Goal: Information Seeking & Learning: Learn about a topic

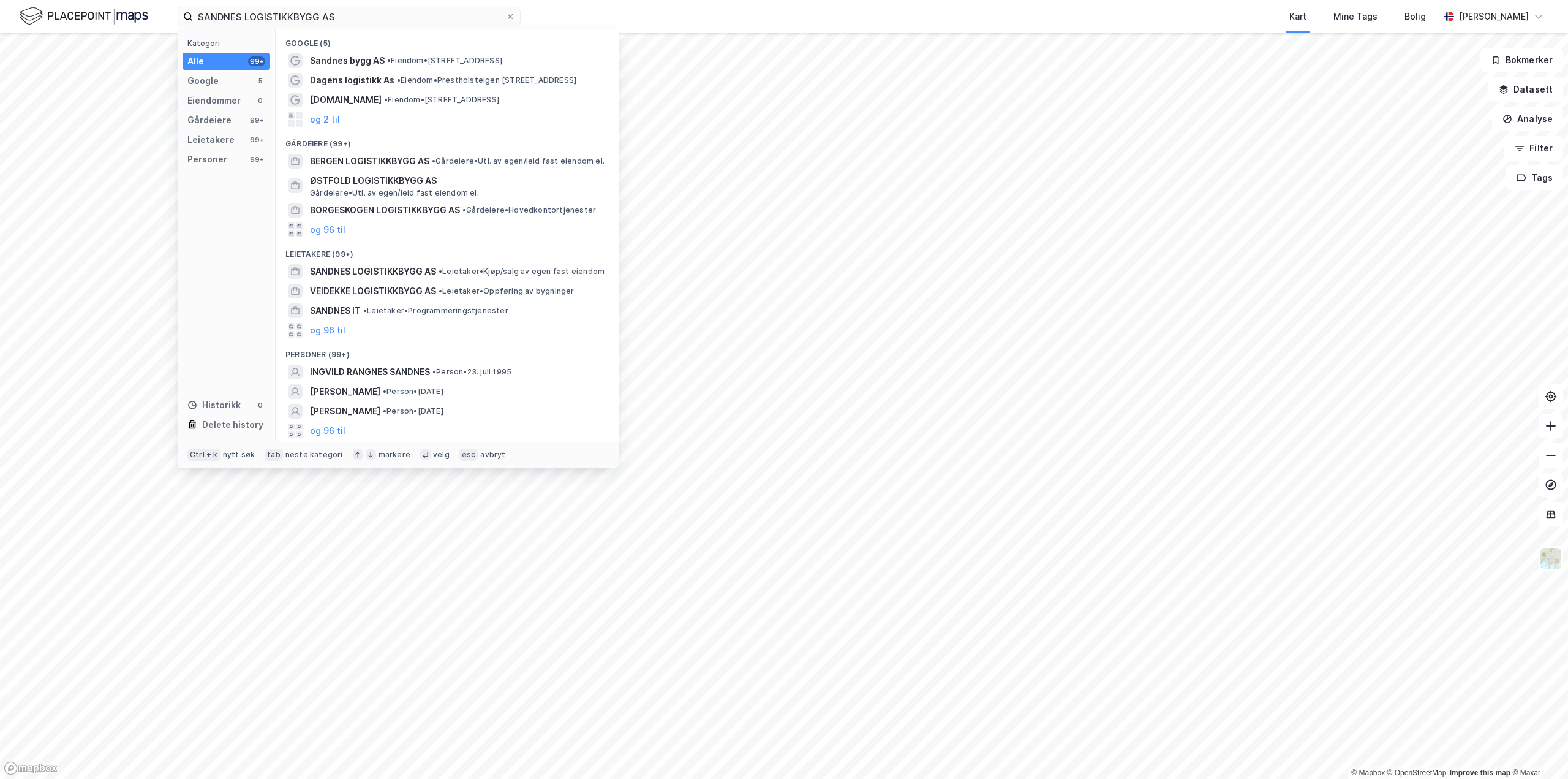
type input "SANDNES LOGISTIKKBYGG AS"
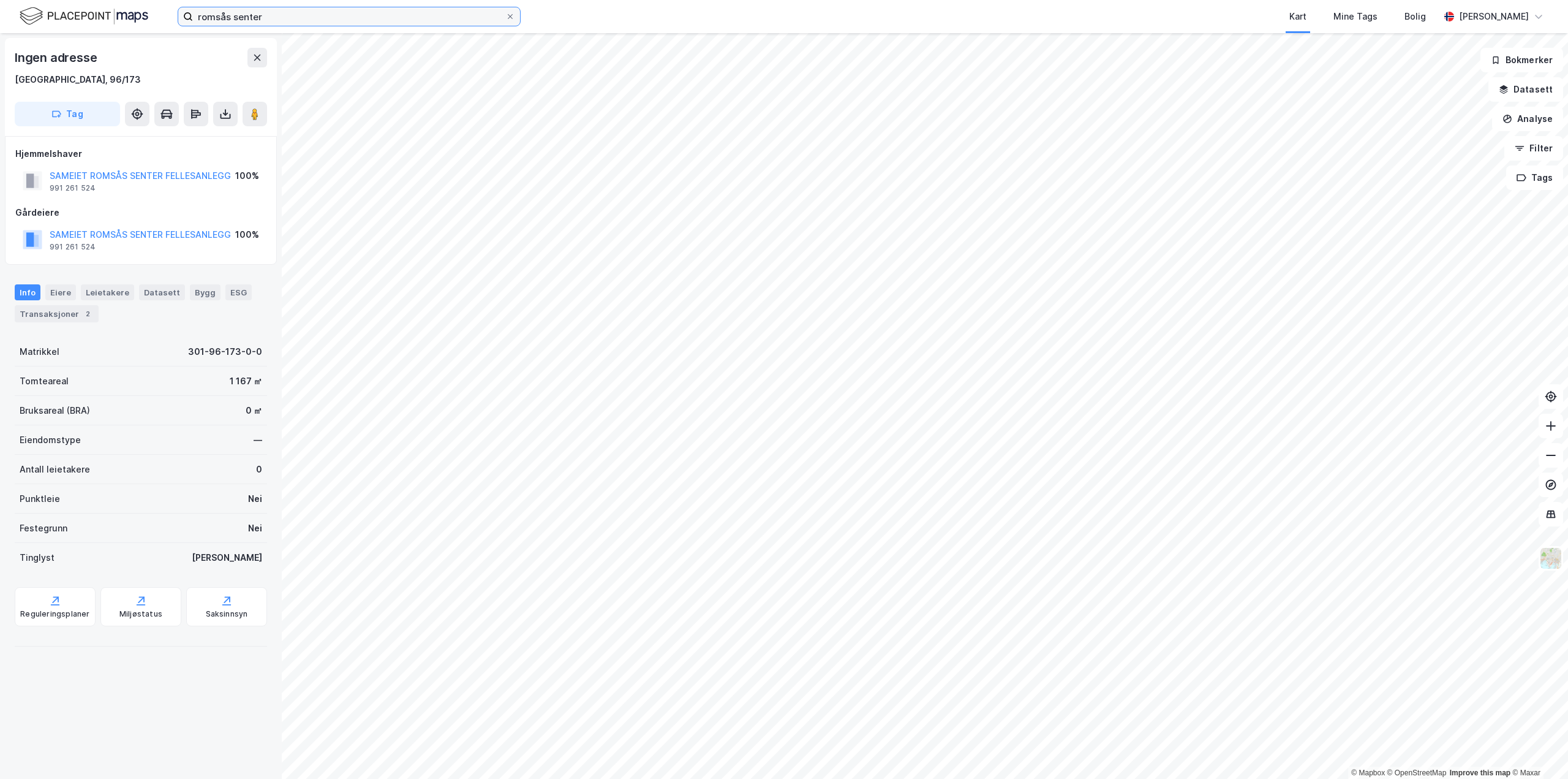
drag, startPoint x: 0, startPoint y: 0, endPoint x: 0, endPoint y: 21, distance: 21.0
click at [0, 21] on div "romsås senter Kart Mine Tags Bolig [PERSON_NAME]" at bounding box center [784, 16] width 1568 height 33
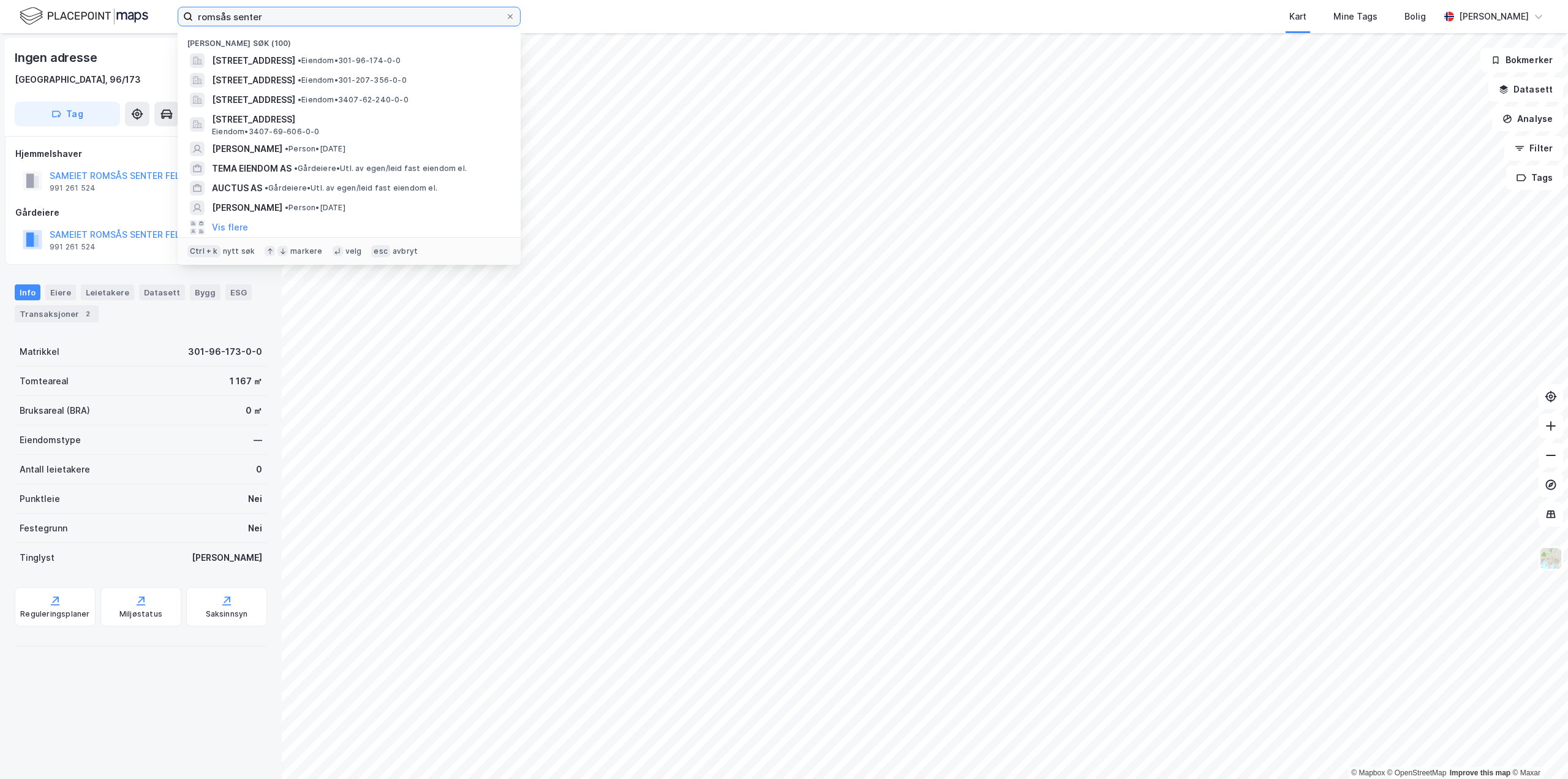
paste input "SANDNES LOGISTIKKBYGG AS"
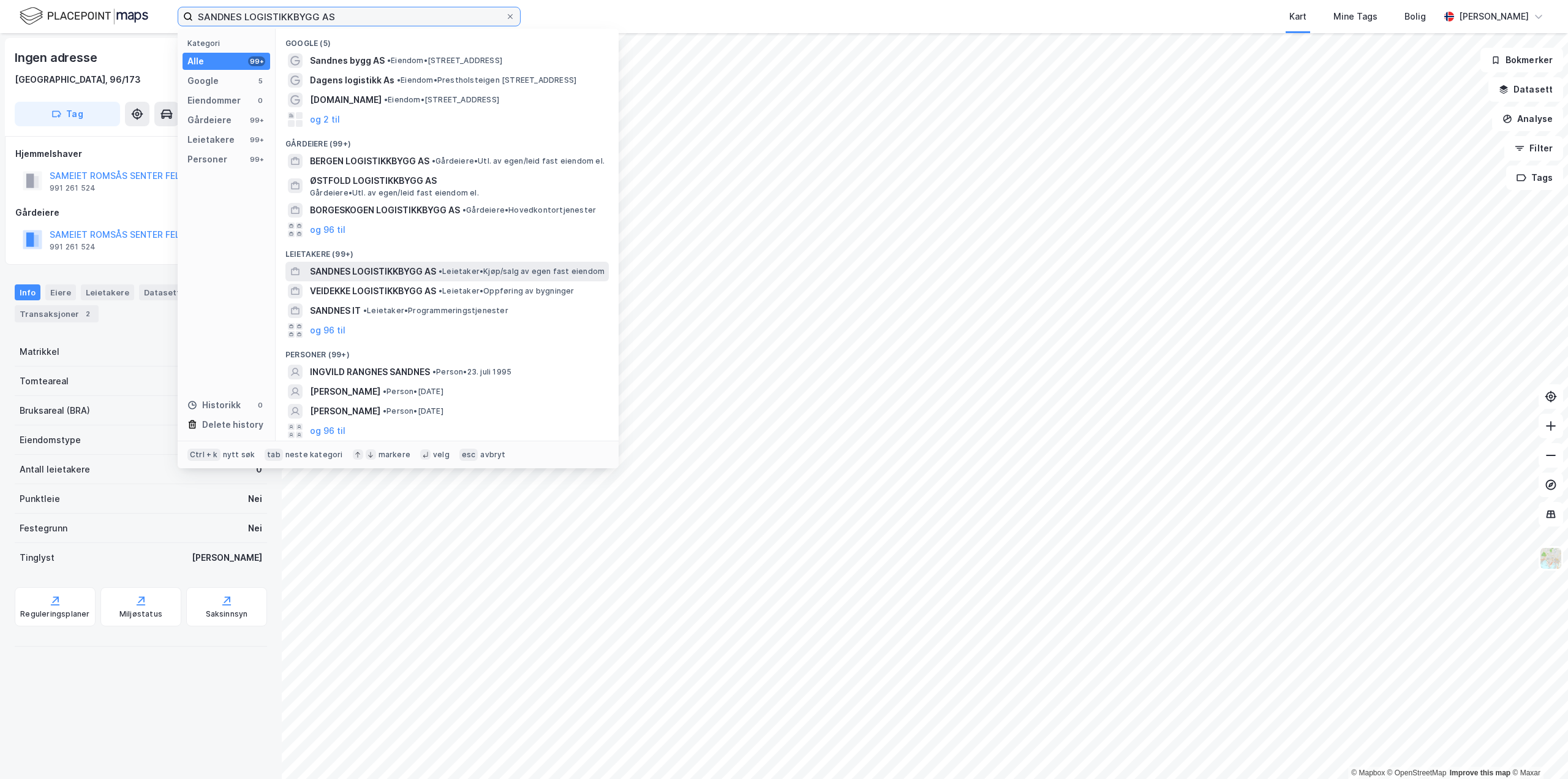
type input "SANDNES LOGISTIKKBYGG AS"
click at [381, 268] on span "SANDNES LOGISTIKKBYGG AS" at bounding box center [373, 271] width 126 height 15
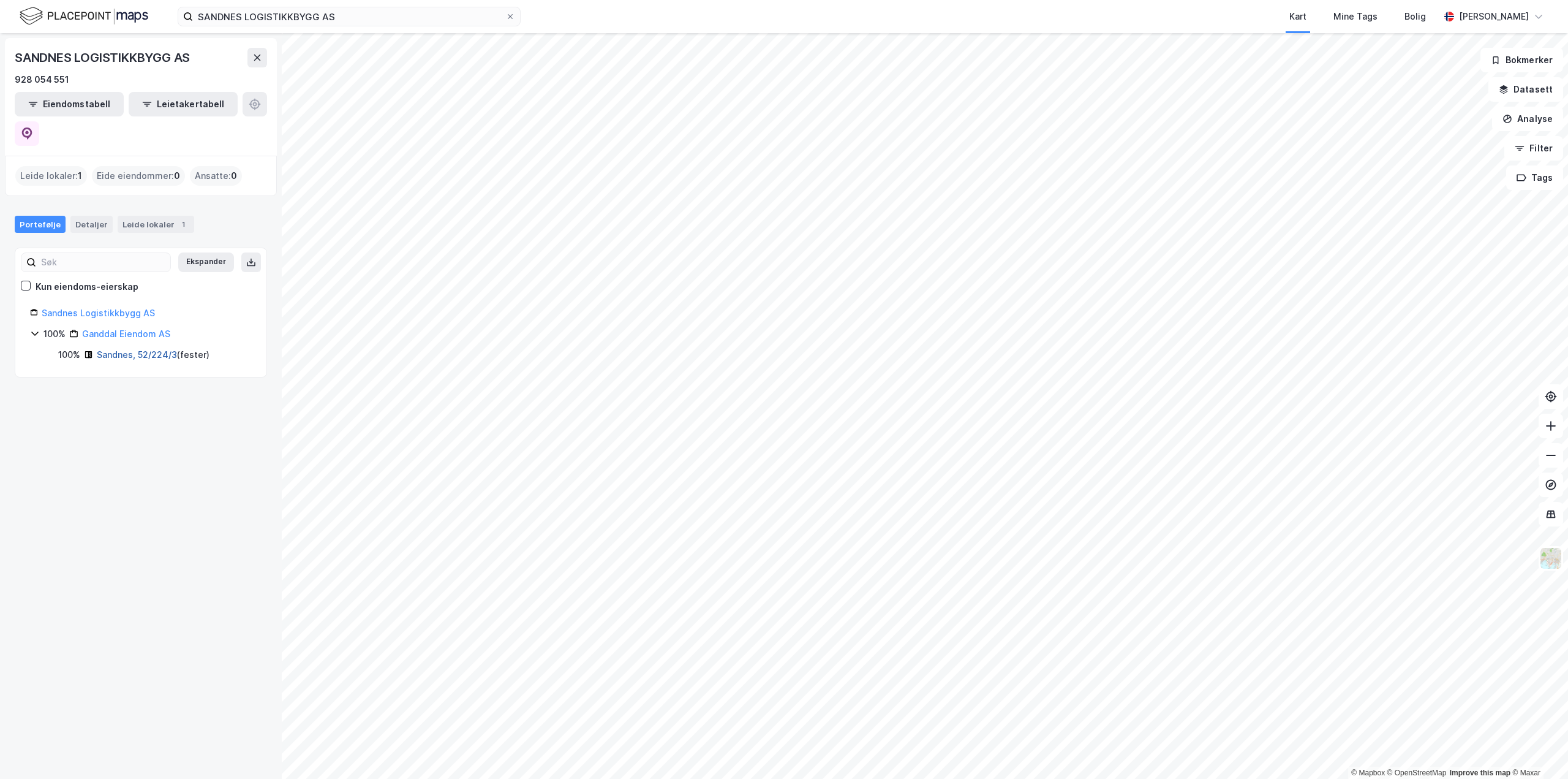
click at [112, 349] on link "Sandnes, 52/224/3" at bounding box center [137, 354] width 81 height 11
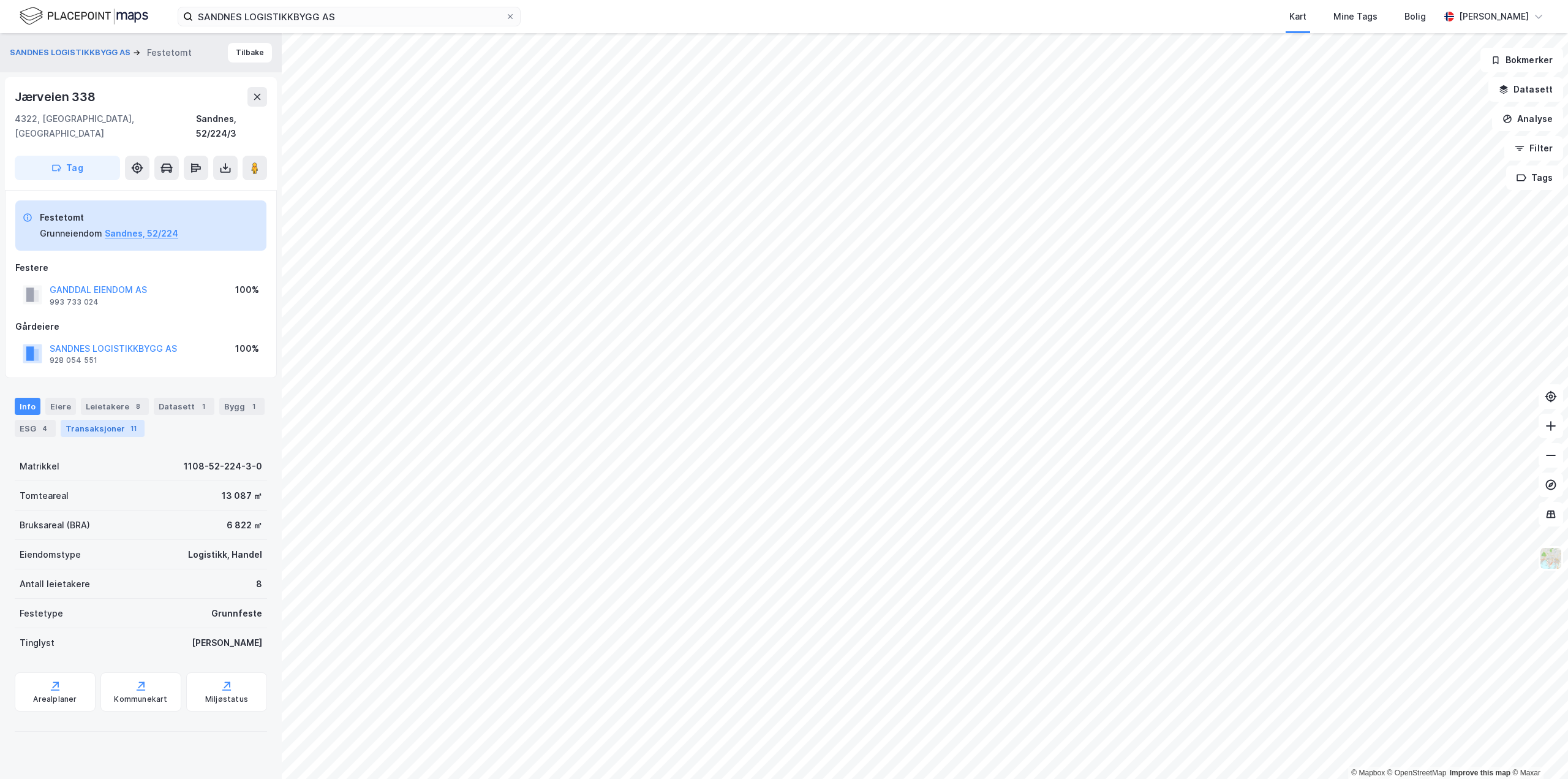
click at [113, 420] on div "Transaksjoner 11" at bounding box center [102, 428] width 84 height 17
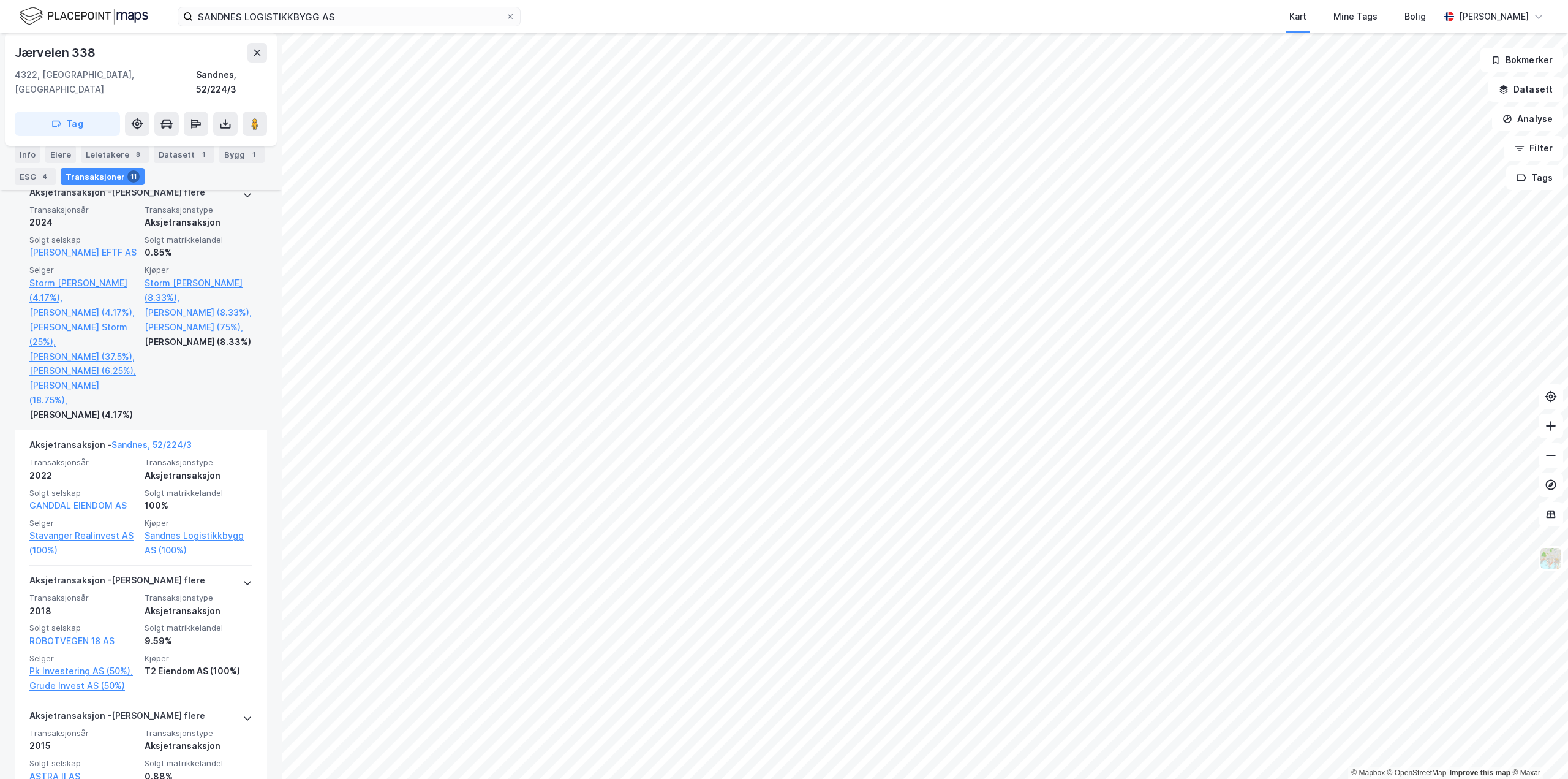
scroll to position [491, 0]
